Goal: Task Accomplishment & Management: Complete application form

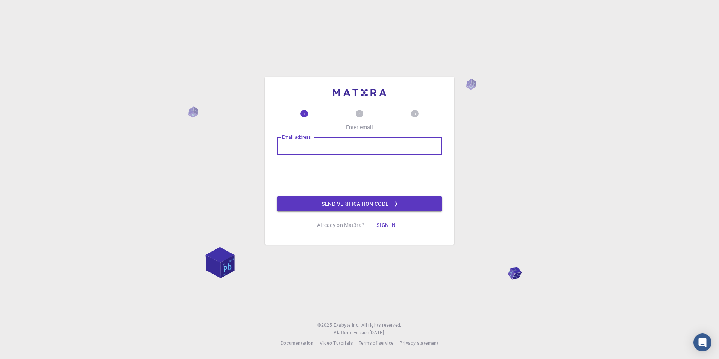
click at [362, 148] on input "Email address" at bounding box center [360, 146] width 166 height 18
type input "[EMAIL_ADDRESS][DOMAIN_NAME]"
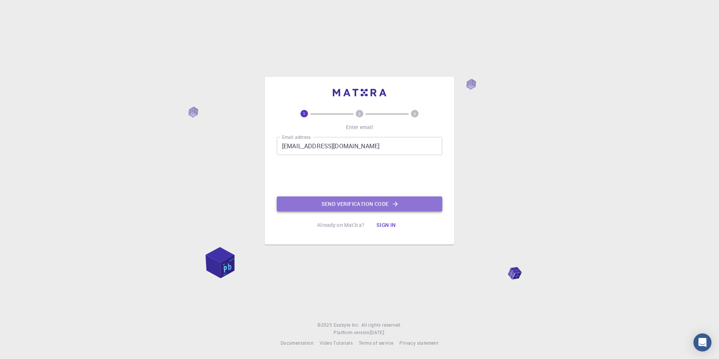
click at [354, 208] on button "Send verification code" at bounding box center [360, 203] width 166 height 15
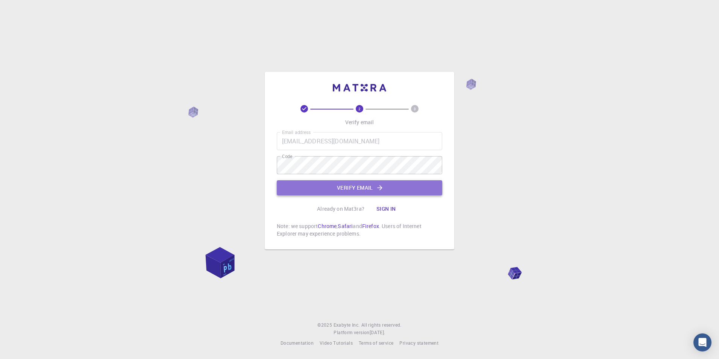
click at [338, 191] on button "Verify email" at bounding box center [360, 187] width 166 height 15
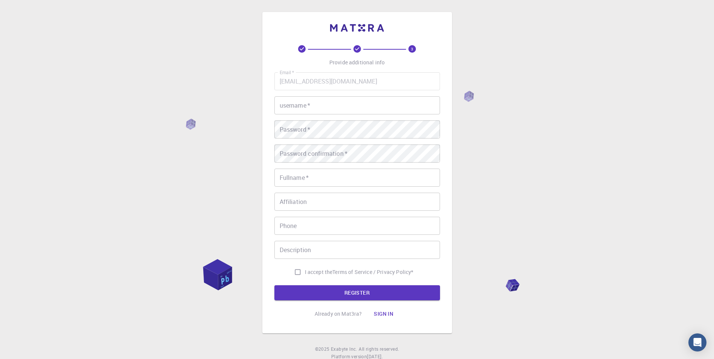
click at [320, 117] on div "Email   * [EMAIL_ADDRESS][DOMAIN_NAME] Email   * username   * username   * Pass…" at bounding box center [357, 175] width 166 height 207
click at [319, 108] on input "username   *" at bounding box center [357, 105] width 166 height 18
